Goal: Navigation & Orientation: Find specific page/section

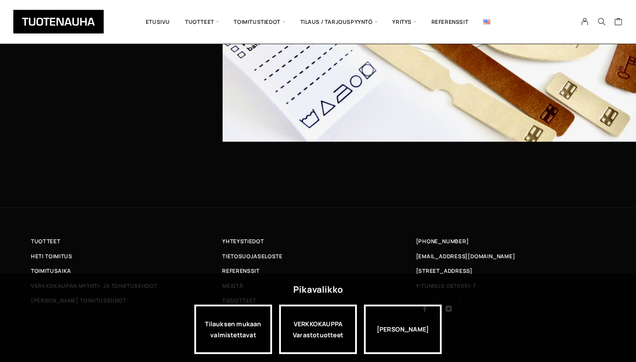
scroll to position [2816, 0]
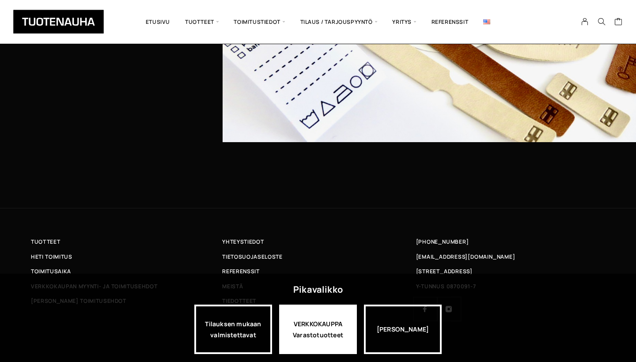
click at [324, 327] on div "VERKKOKAUPPA Varastotuotteet" at bounding box center [318, 329] width 78 height 49
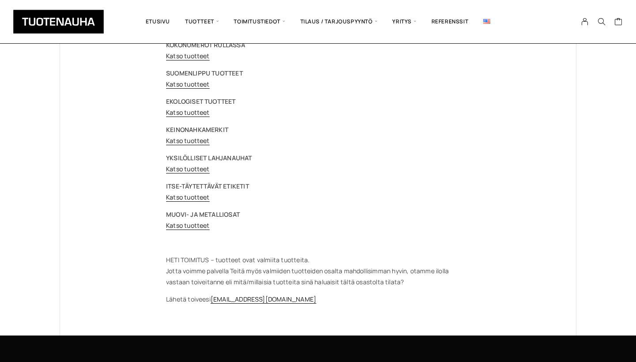
scroll to position [146, 0]
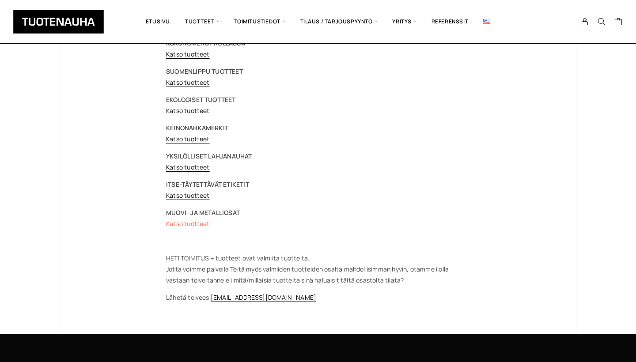
click at [195, 225] on link "Katso tuotteet" at bounding box center [188, 223] width 44 height 8
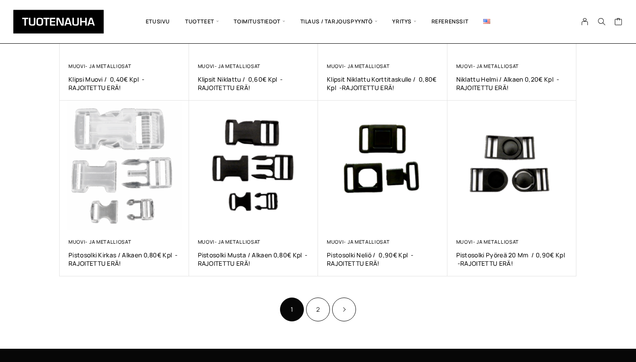
scroll to position [459, 0]
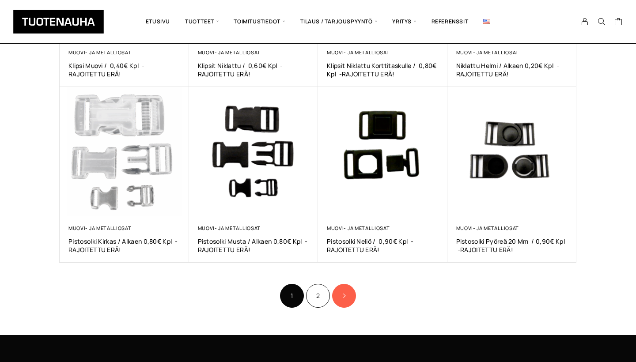
click at [348, 301] on link "Product Pagination" at bounding box center [344, 296] width 24 height 24
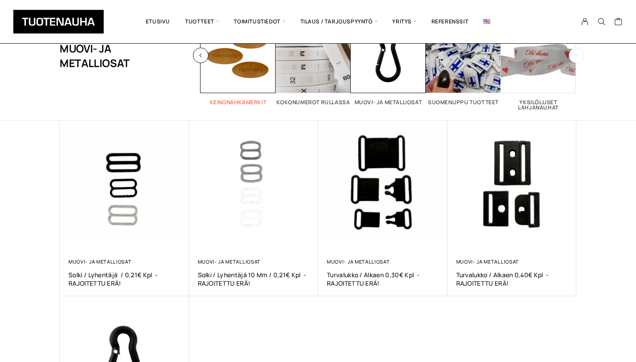
scroll to position [87, 0]
